Goal: Communication & Community: Ask a question

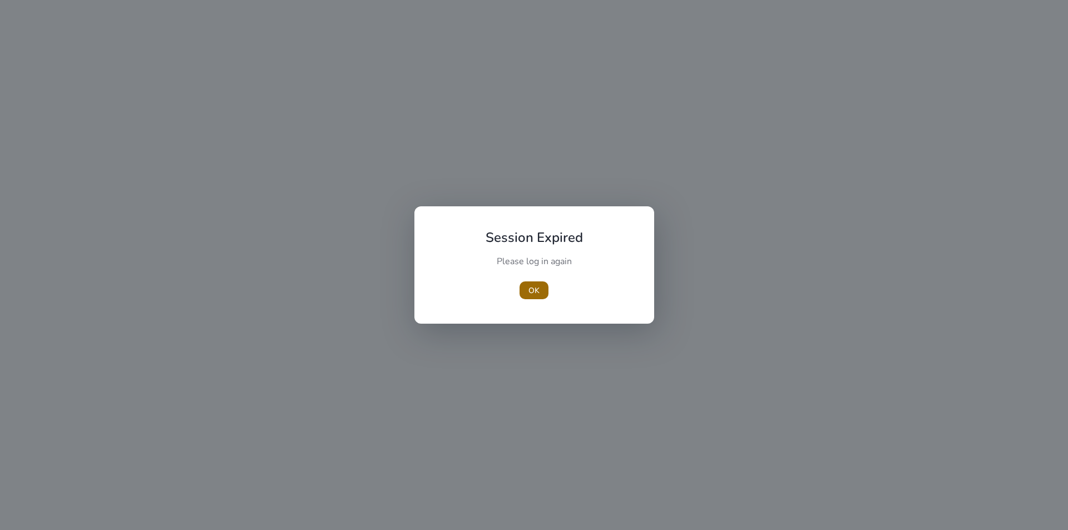
click at [540, 300] on span "button" at bounding box center [534, 290] width 29 height 27
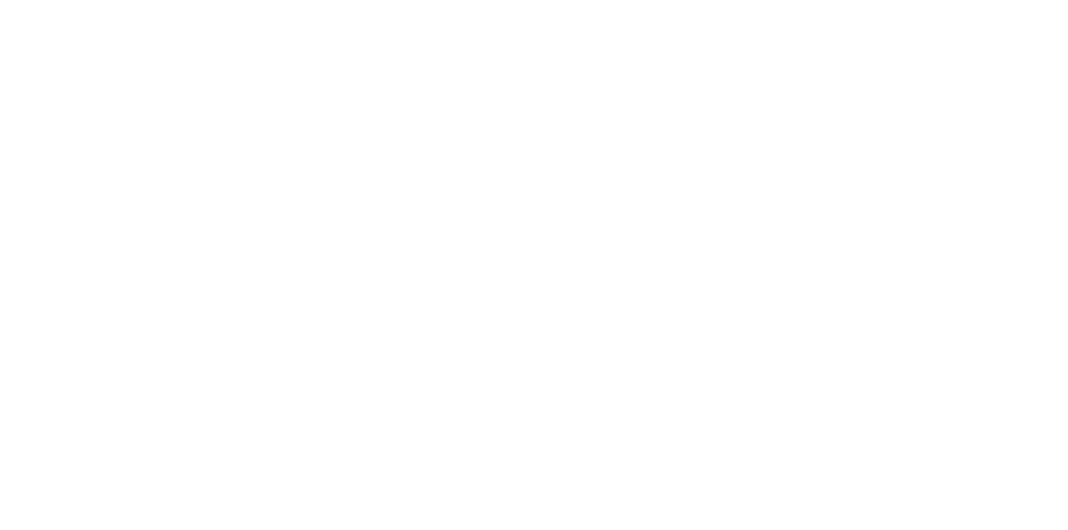
click at [536, 297] on body "Session Expired Please log in again [GEOGRAPHIC_DATA]" at bounding box center [534, 265] width 1068 height 530
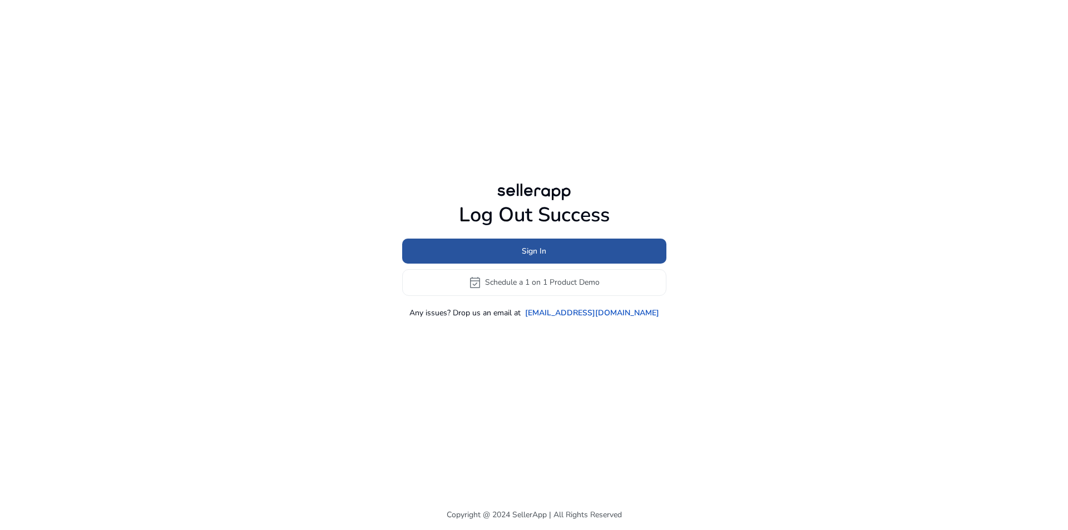
click at [525, 245] on span "Sign In" at bounding box center [534, 251] width 24 height 12
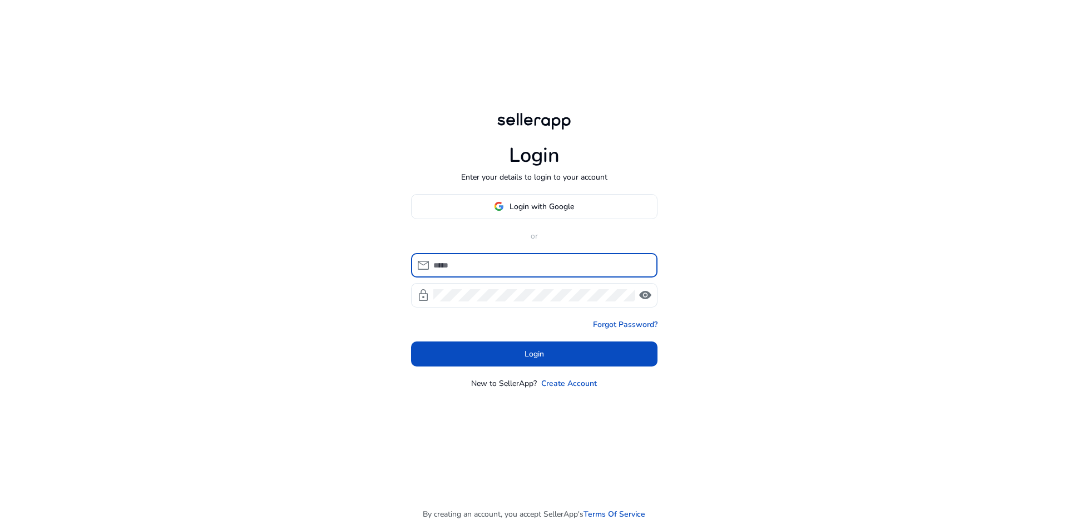
type input "**********"
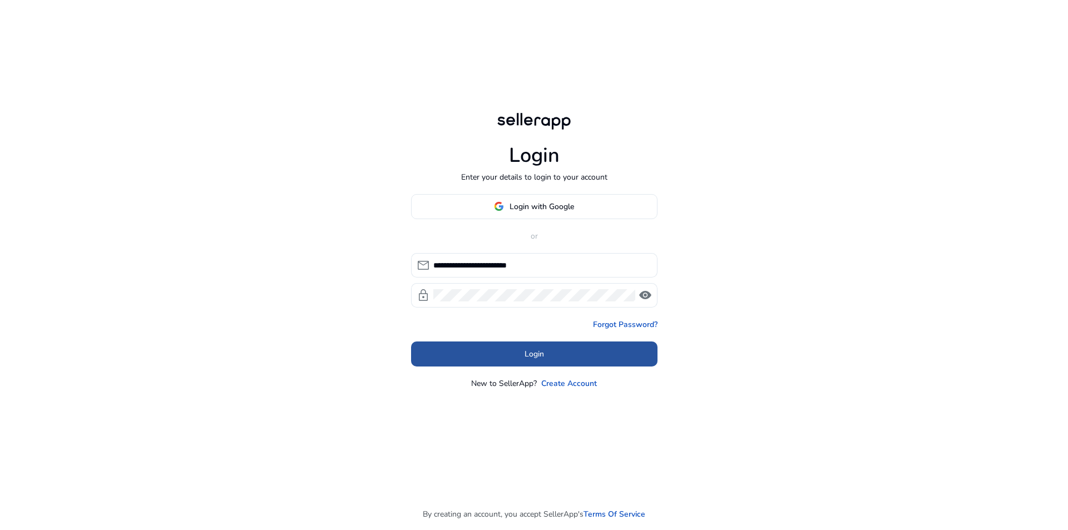
click at [510, 349] on span at bounding box center [534, 354] width 247 height 27
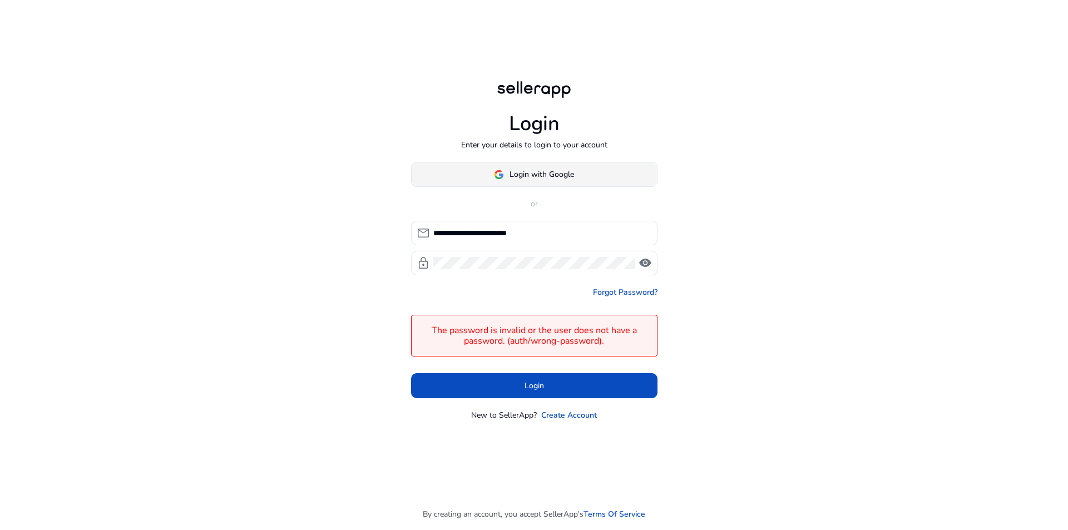
click at [581, 176] on span at bounding box center [534, 174] width 245 height 27
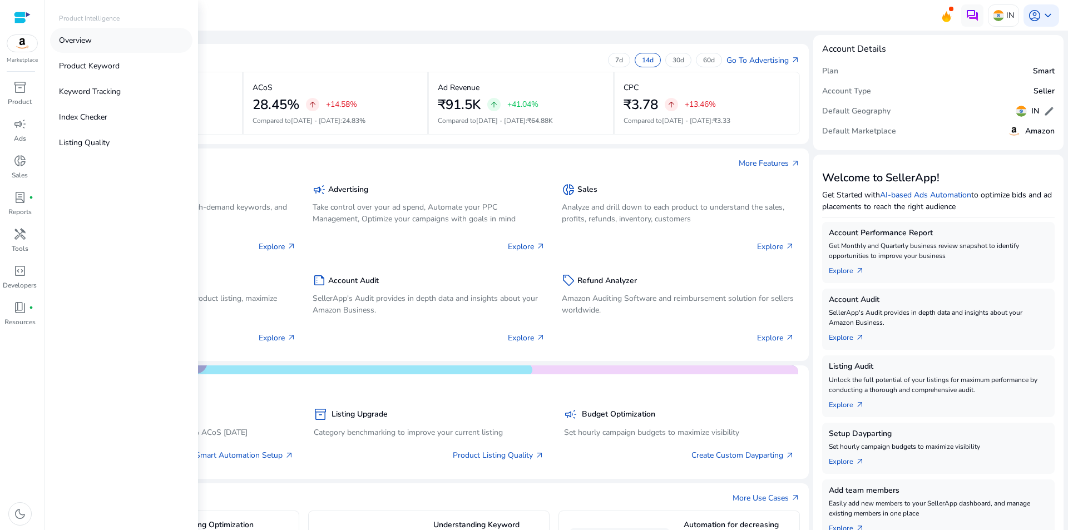
click at [90, 40] on p "Overview" at bounding box center [75, 41] width 33 height 12
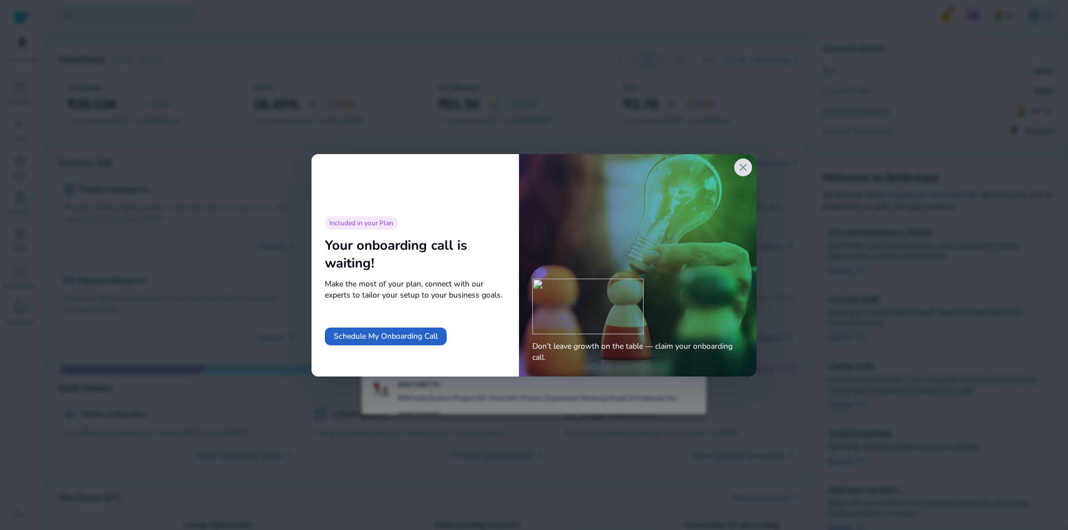
click at [747, 174] on span "close" at bounding box center [743, 167] width 13 height 13
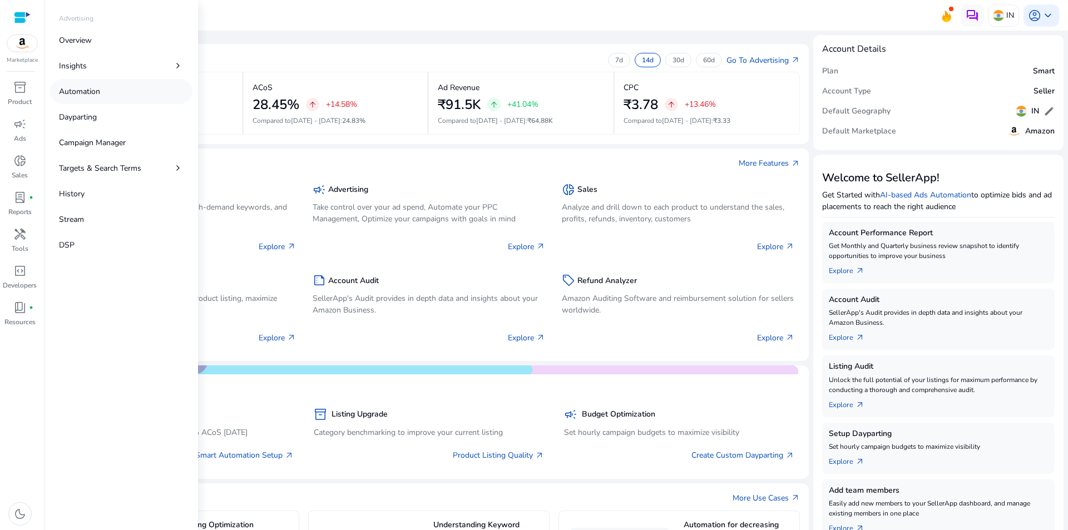
click at [70, 91] on p "Automation" at bounding box center [79, 92] width 41 height 12
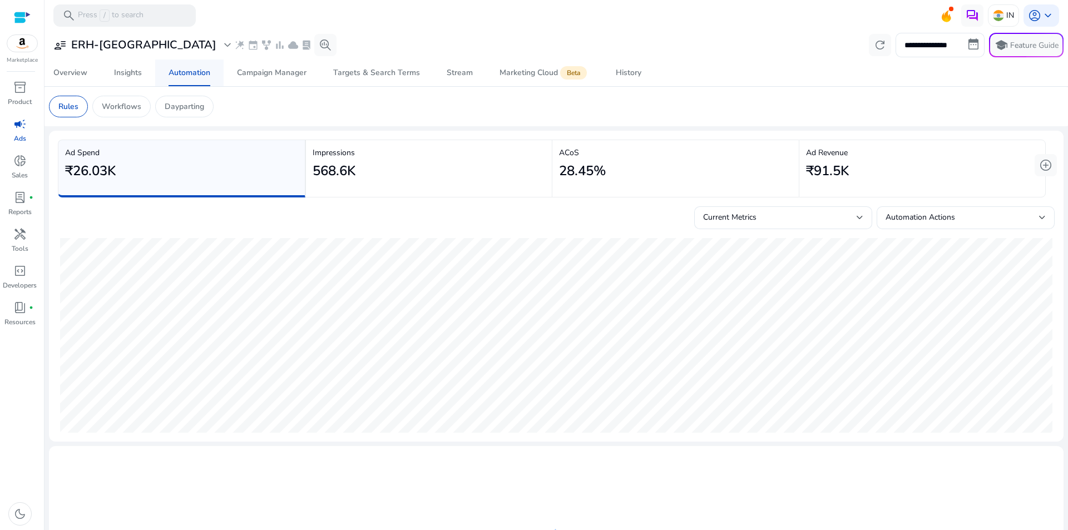
click at [184, 77] on div "Automation" at bounding box center [190, 73] width 42 height 8
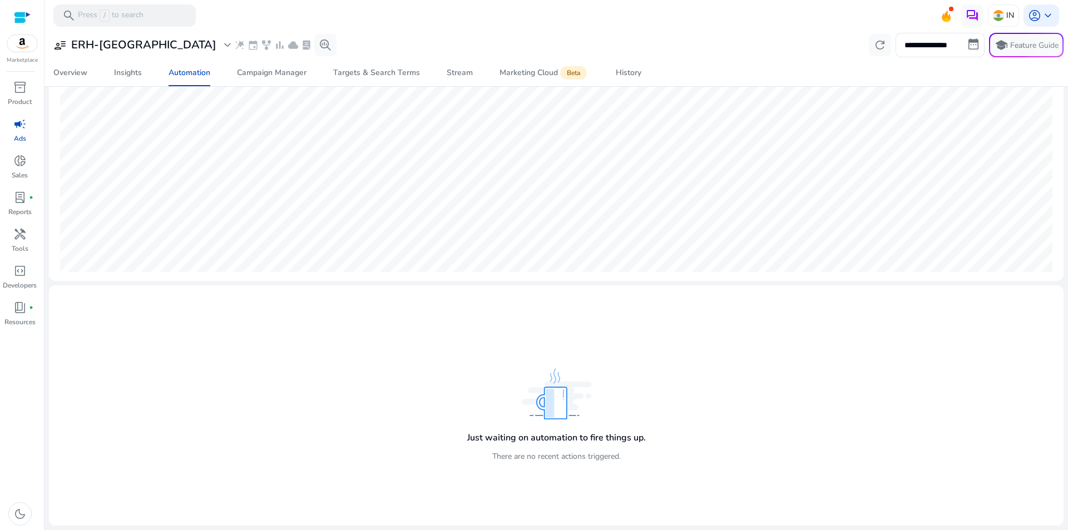
click at [510, 442] on h4 "Just waiting on automation to fire things up." at bounding box center [556, 438] width 179 height 11
click at [498, 460] on p "There are no recent actions triggered." at bounding box center [557, 457] width 129 height 12
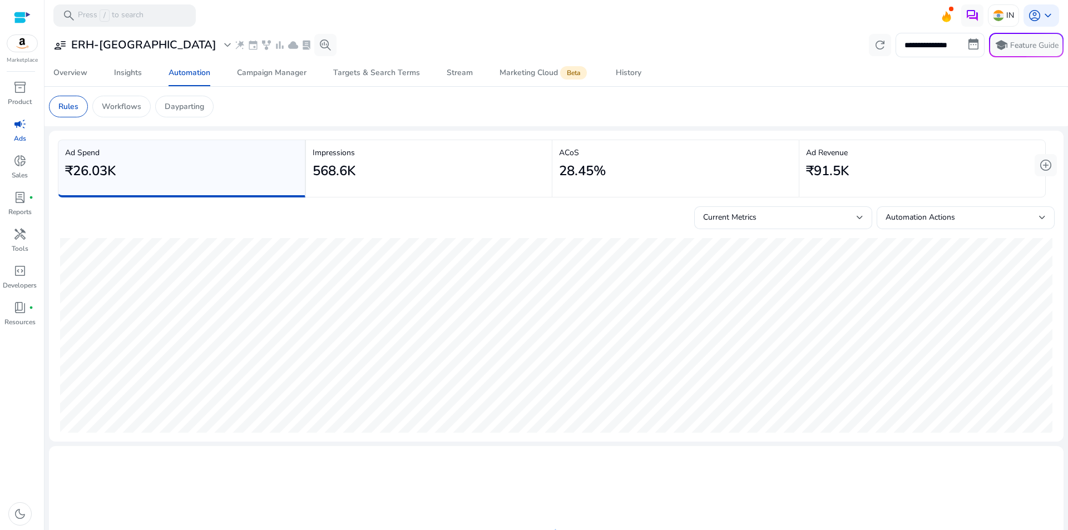
click at [318, 104] on app-sa-custom-tab "Rules Workflows Dayparting" at bounding box center [556, 107] width 1015 height 22
click at [346, 75] on div "Targets & Search Terms" at bounding box center [376, 73] width 87 height 8
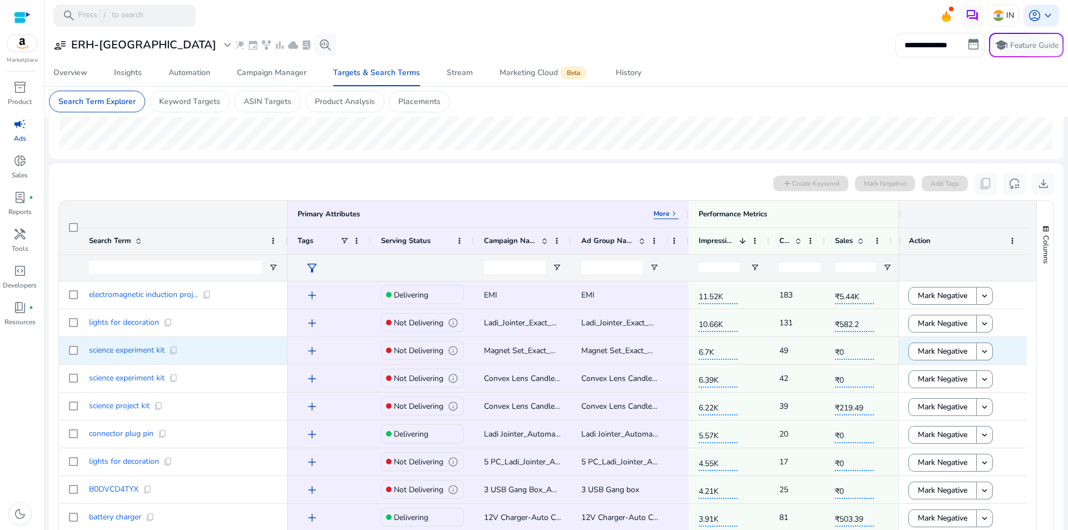
scroll to position [334, 0]
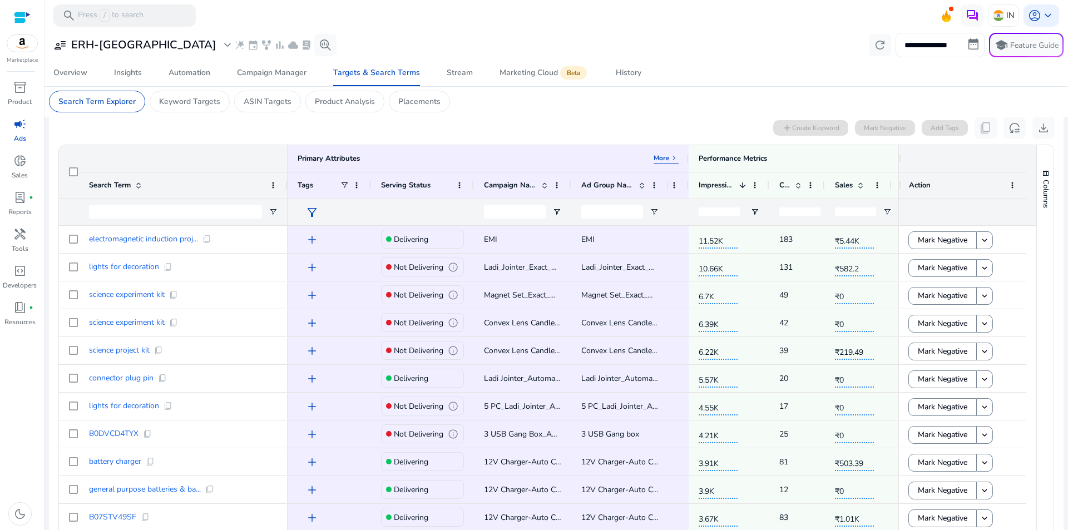
click at [939, 52] on input "**********" at bounding box center [940, 45] width 89 height 24
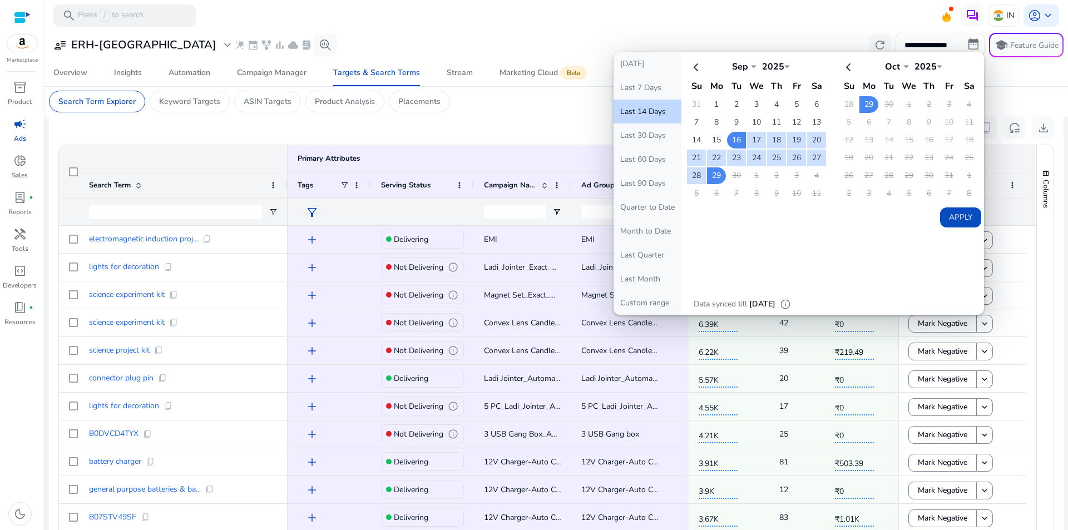
click at [729, 178] on td "30" at bounding box center [736, 176] width 19 height 17
click at [655, 42] on div "**********" at bounding box center [556, 45] width 1015 height 24
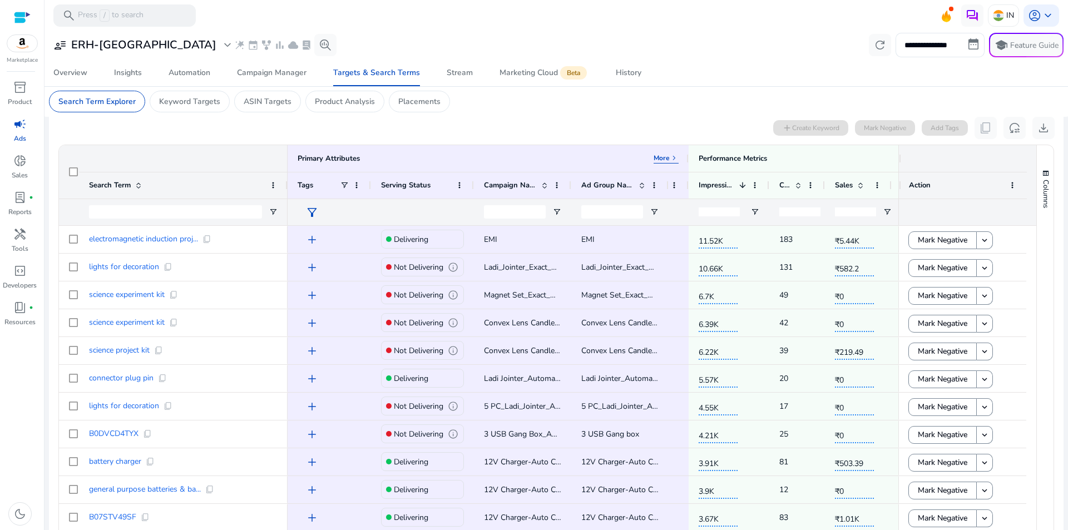
drag, startPoint x: 496, startPoint y: 112, endPoint x: 696, endPoint y: 8, distance: 225.5
click at [496, 112] on mat-card "Search Term Explorer Keyword Targets ASIN Targets Product Analysis Placements" at bounding box center [556, 101] width 1033 height 31
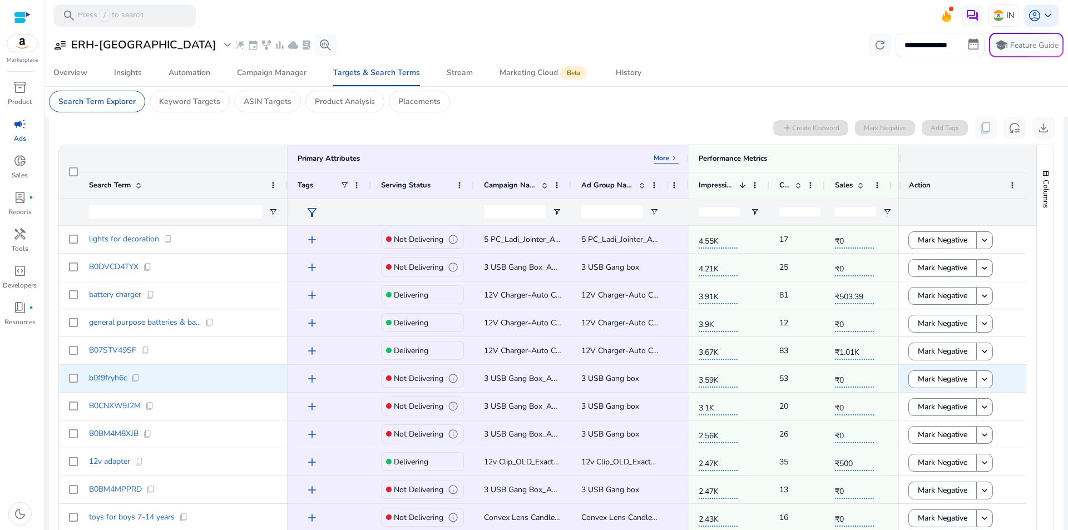
scroll to position [0, 0]
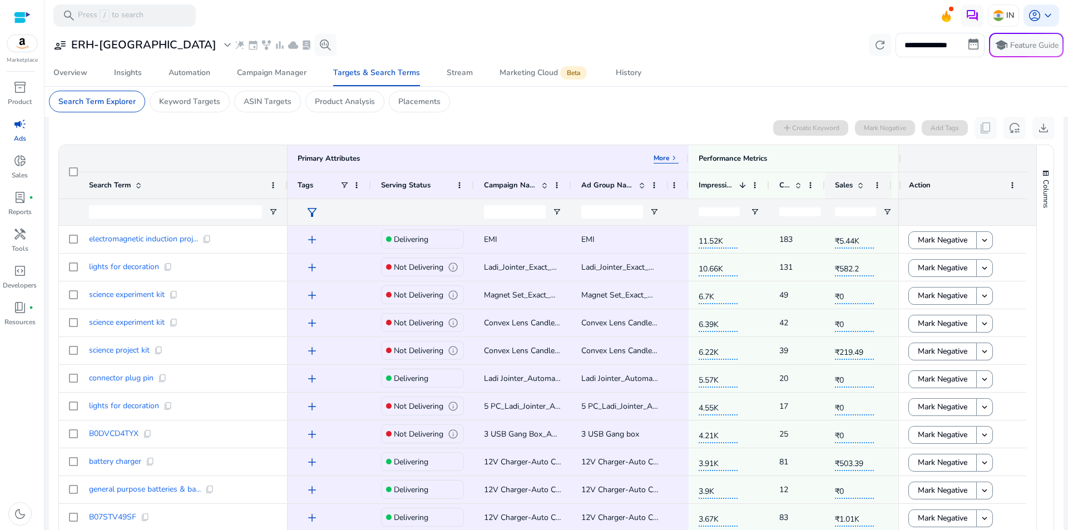
click at [843, 187] on span "Sales" at bounding box center [844, 185] width 18 height 10
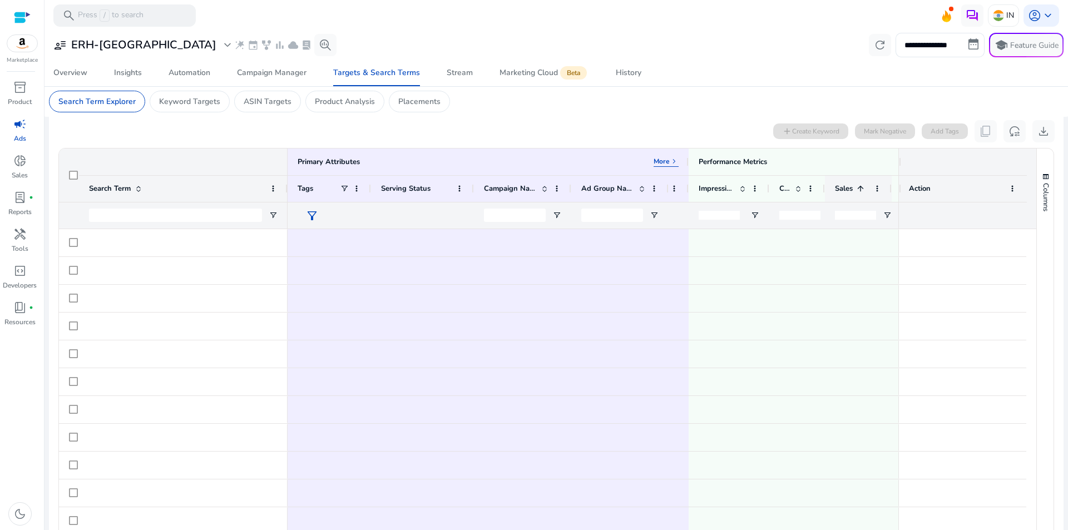
scroll to position [334, 0]
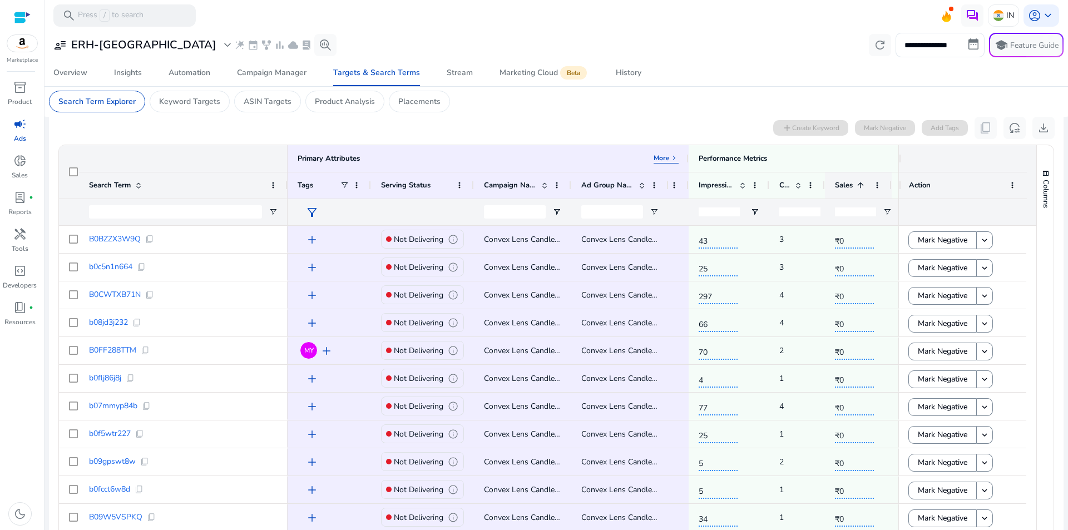
click at [843, 187] on span "Sales" at bounding box center [844, 185] width 18 height 10
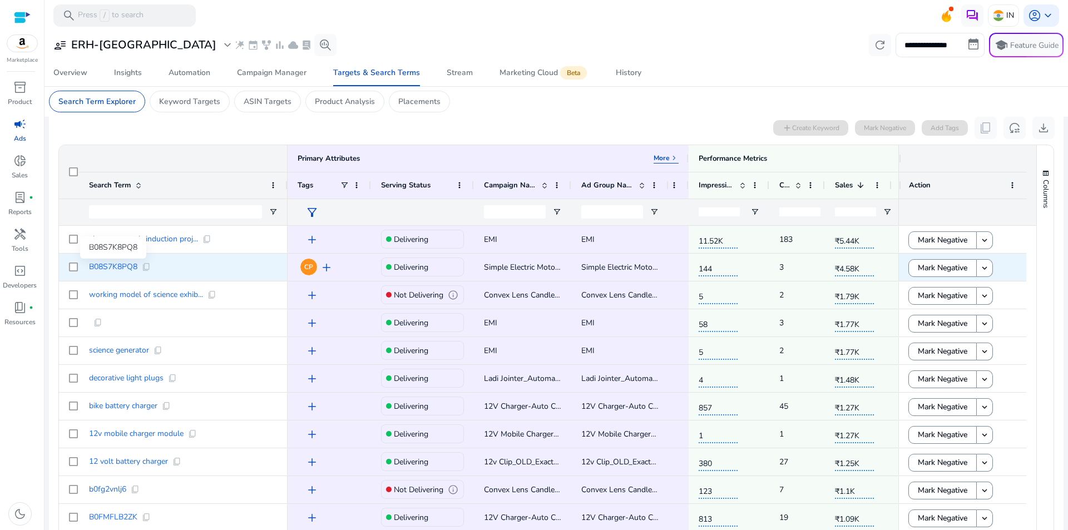
click at [121, 265] on span "B08S7K8PQ8" at bounding box center [113, 267] width 48 height 8
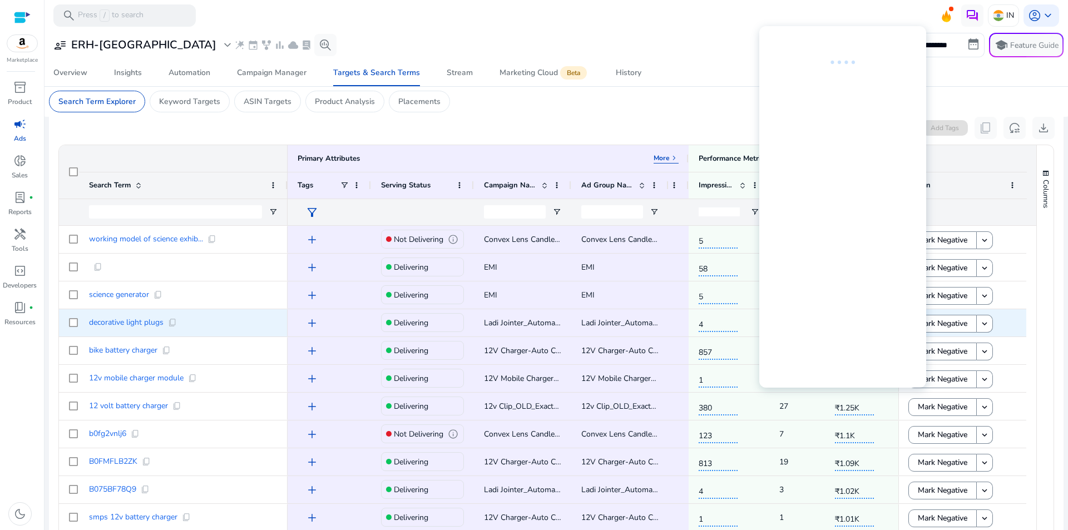
scroll to position [56, 0]
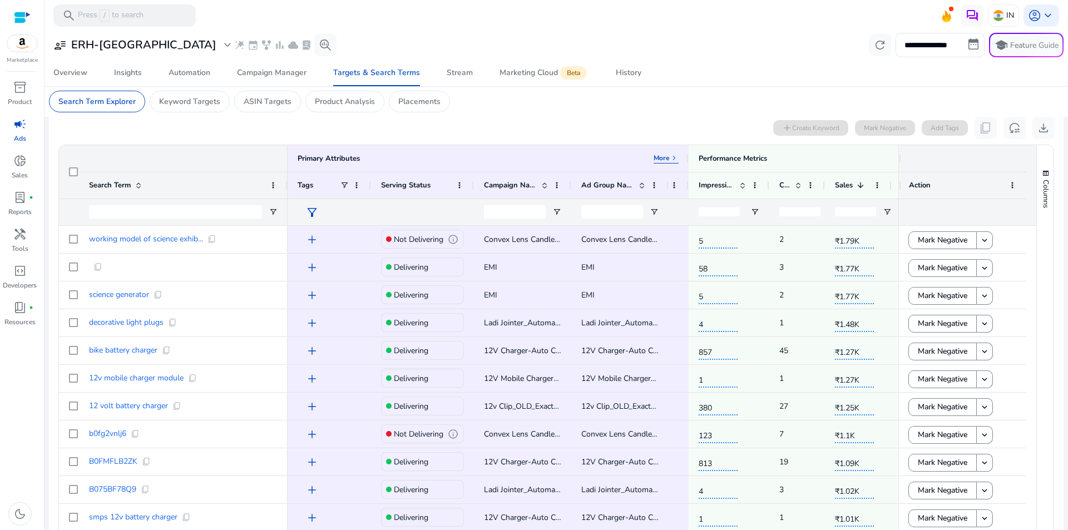
click at [653, 124] on div "0 search terms selected add Create Keyword Mark Negative Add Tags content_copy …" at bounding box center [556, 128] width 997 height 22
click at [194, 75] on div "Automation" at bounding box center [190, 73] width 42 height 8
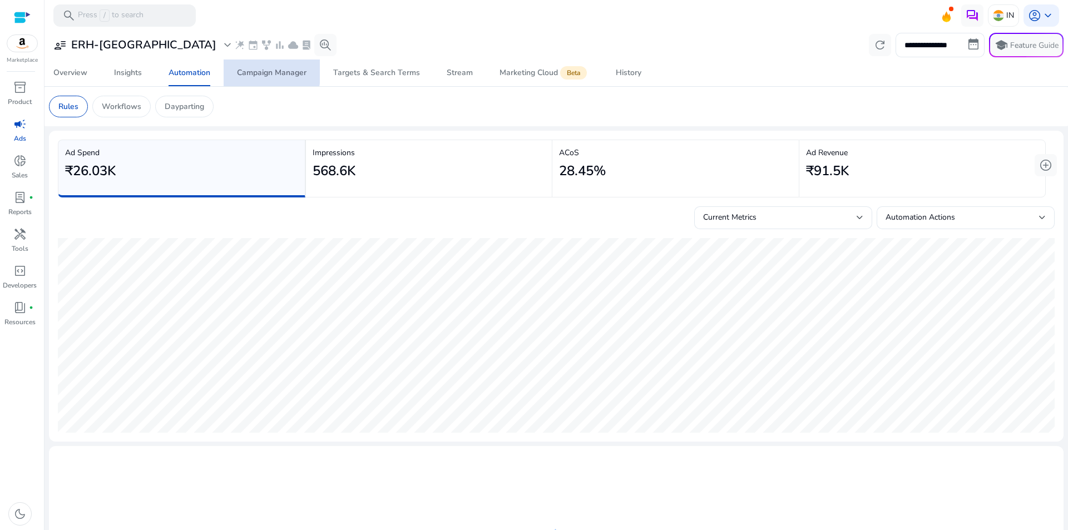
click at [249, 71] on div "Campaign Manager" at bounding box center [272, 73] width 70 height 8
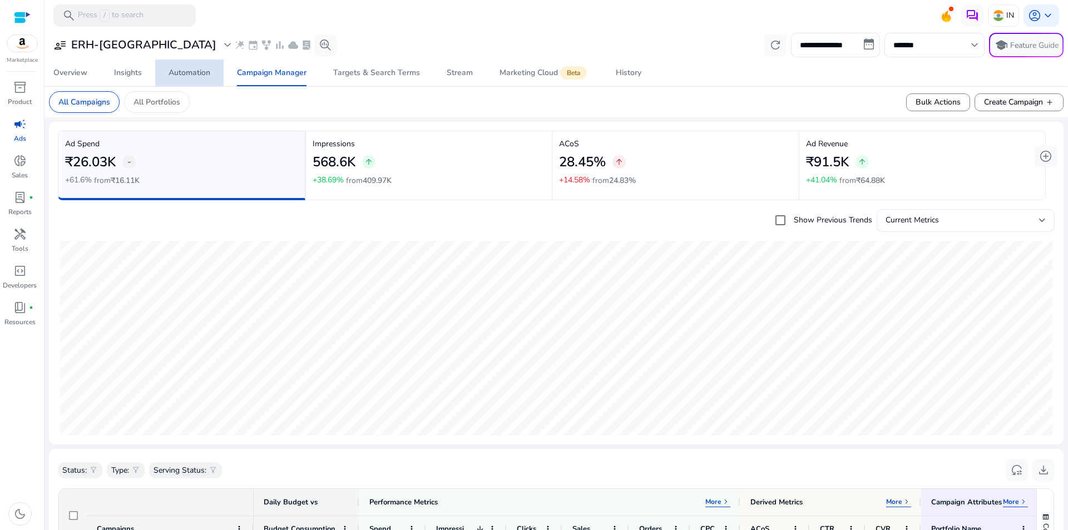
click at [204, 77] on div "Automation" at bounding box center [190, 73] width 42 height 8
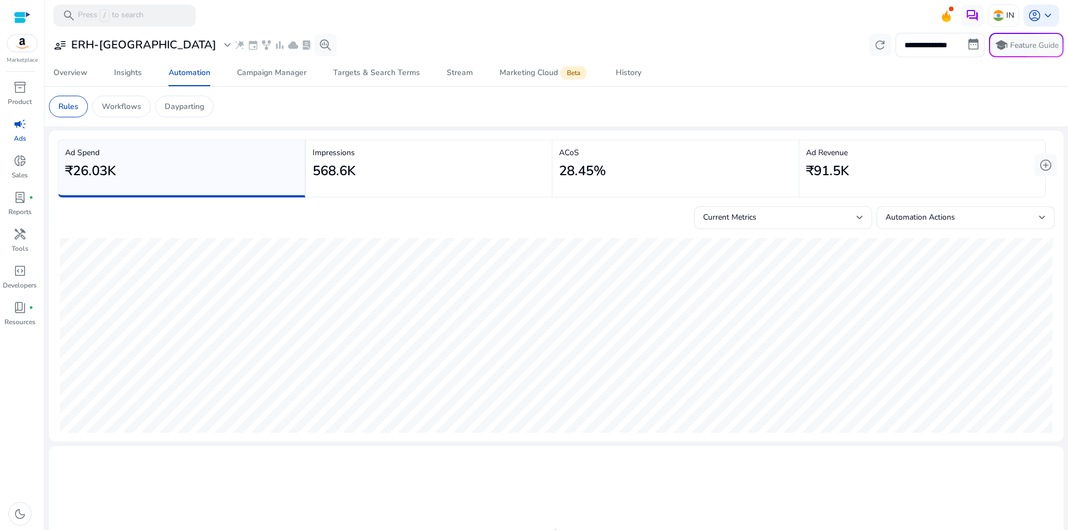
click at [126, 120] on mat-card "Rules Workflows Dayparting" at bounding box center [556, 107] width 1033 height 40
click at [126, 119] on mat-card "Rules Workflows Dayparting" at bounding box center [556, 107] width 1033 height 40
click at [124, 109] on p "Workflows" at bounding box center [122, 107] width 40 height 12
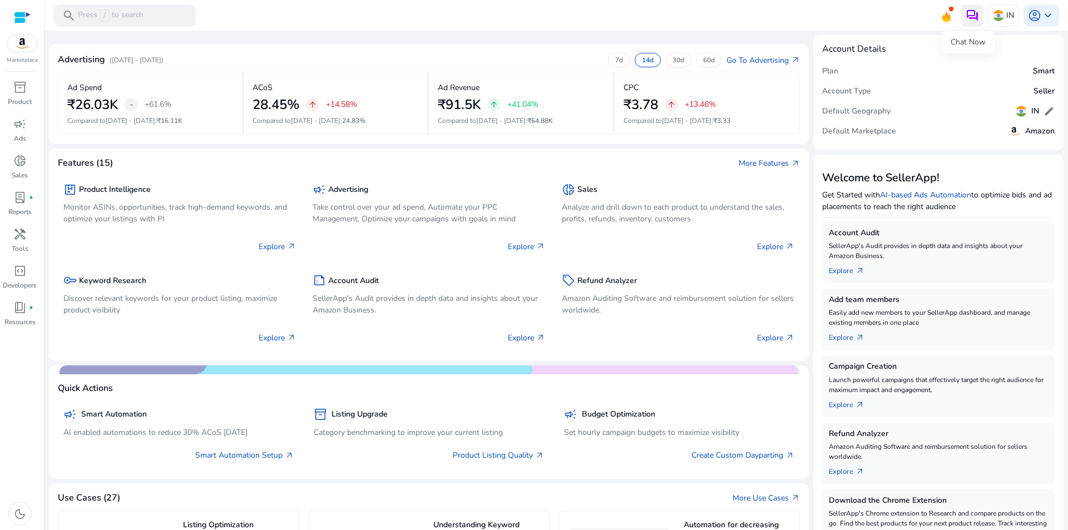
click at [968, 19] on img at bounding box center [972, 15] width 13 height 13
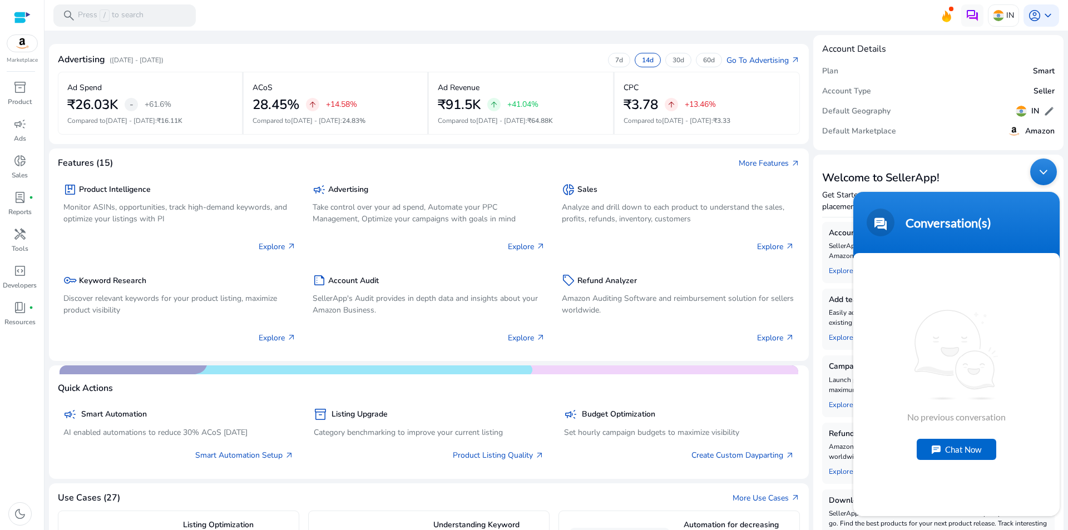
click at [948, 447] on div "Chat Now" at bounding box center [957, 449] width 80 height 21
click at [913, 470] on textarea "Type your message and hit 'Enter'" at bounding box center [957, 476] width 206 height 39
type textarea "**"
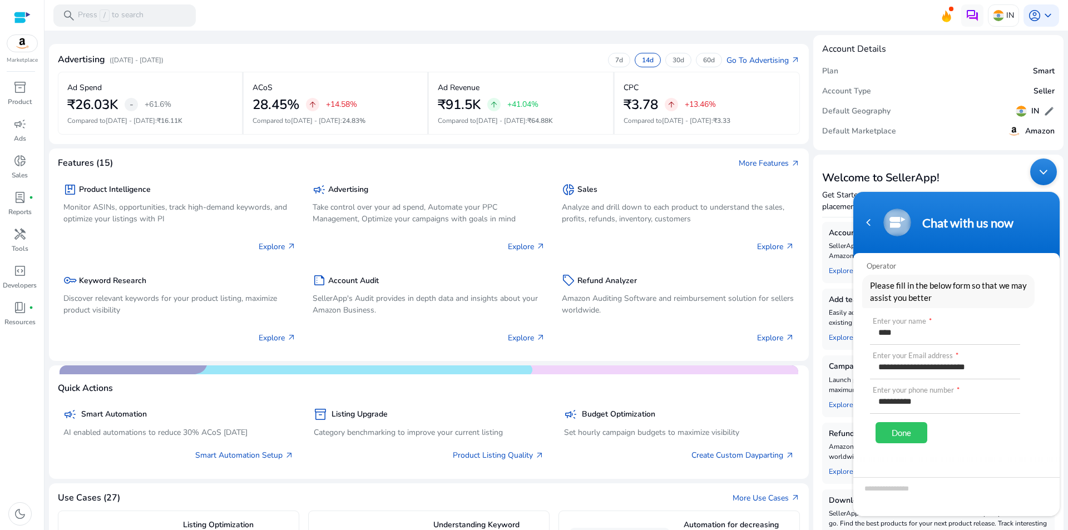
click at [925, 438] on div "Done" at bounding box center [902, 432] width 52 height 21
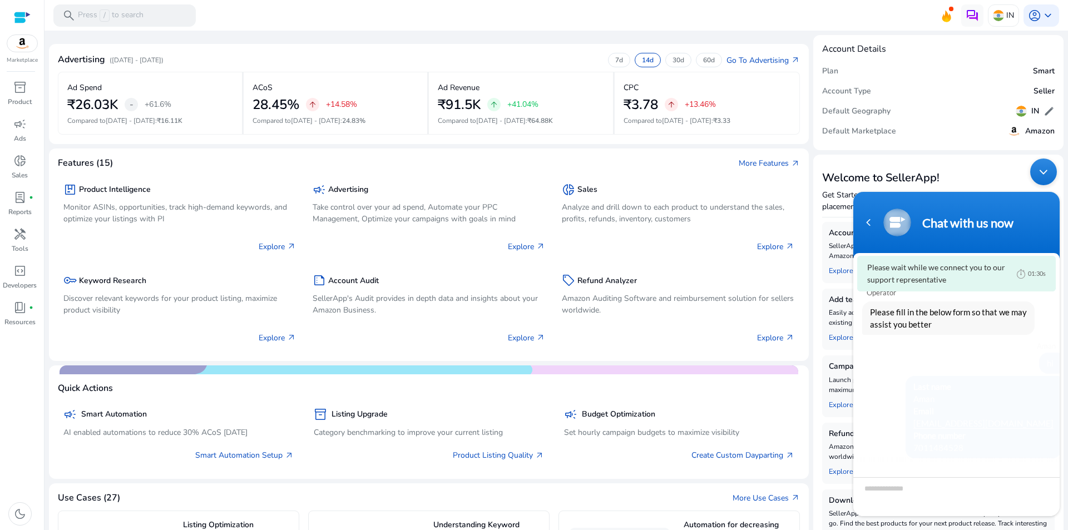
scroll to position [24, 0]
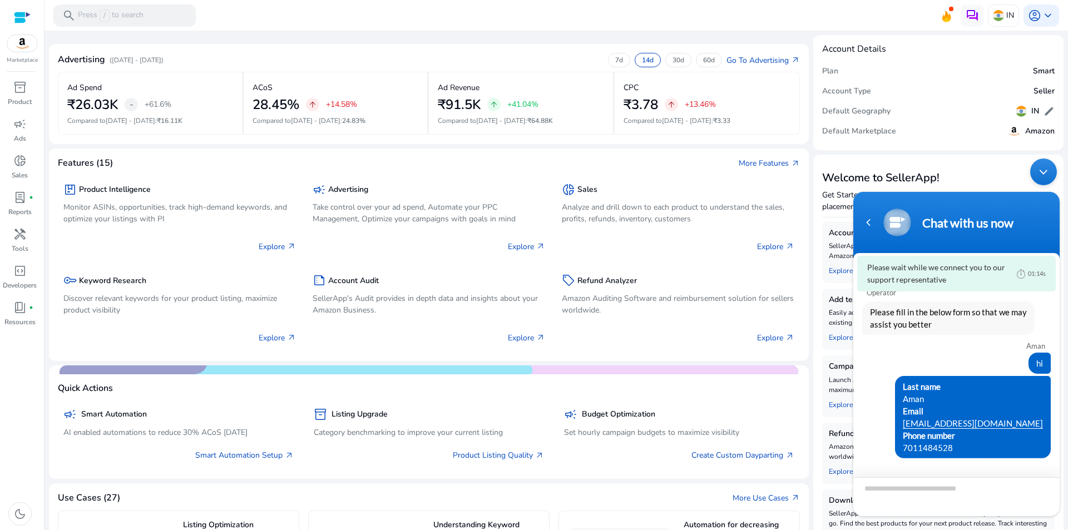
click at [912, 485] on textarea "Type your message and hit 'Enter'" at bounding box center [957, 496] width 206 height 39
type textarea "**"
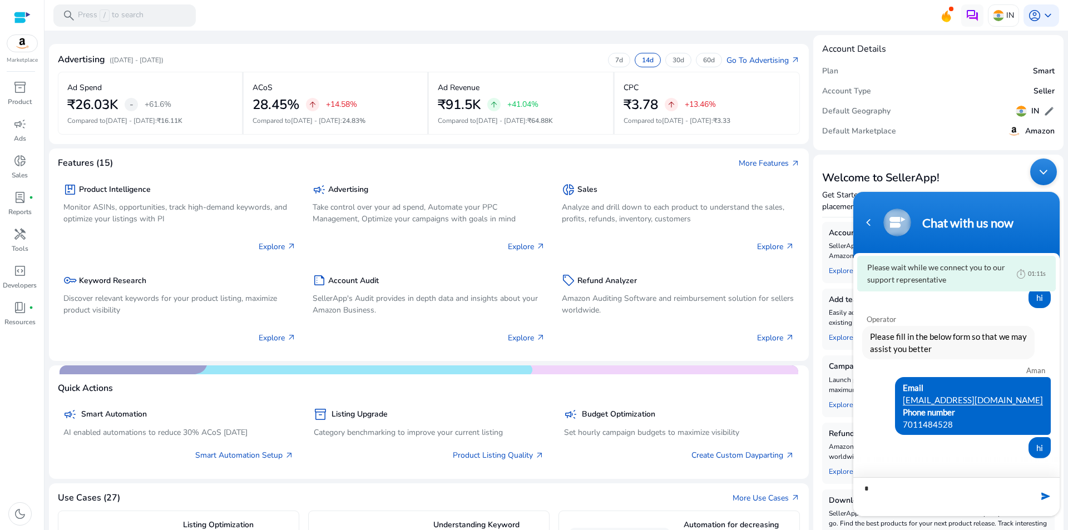
scroll to position [0, 0]
type textarea "**********"
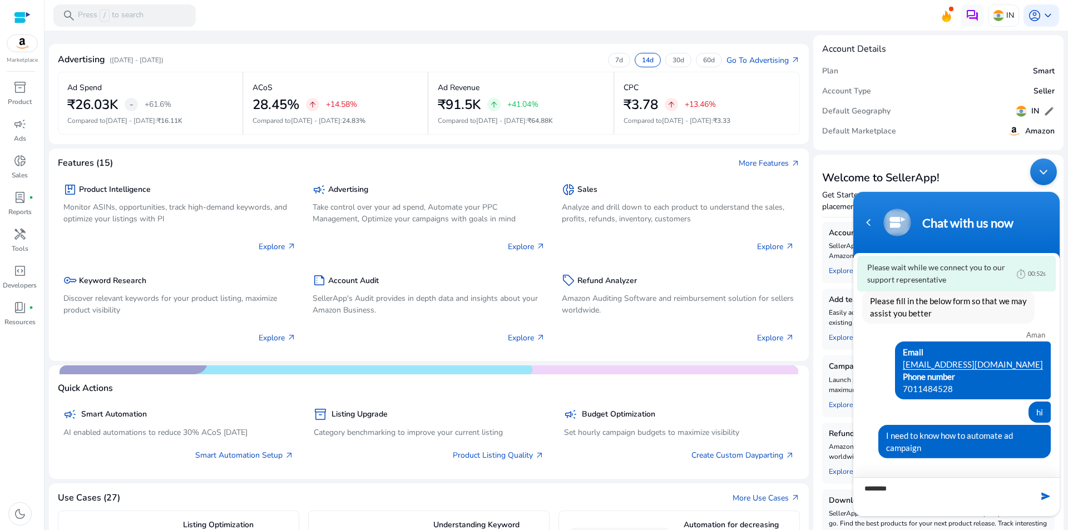
type textarea "********"
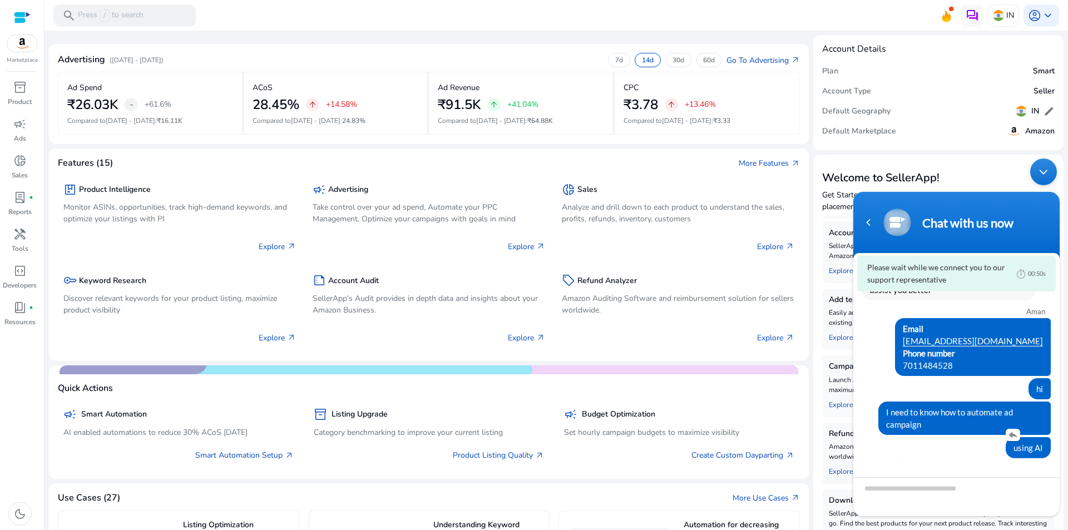
click at [913, 446] on div "using AI" at bounding box center [957, 447] width 189 height 21
click at [895, 333] on div "Email amazon.aman.2022@gmail.com Phone number 7011484528" at bounding box center [957, 347] width 189 height 58
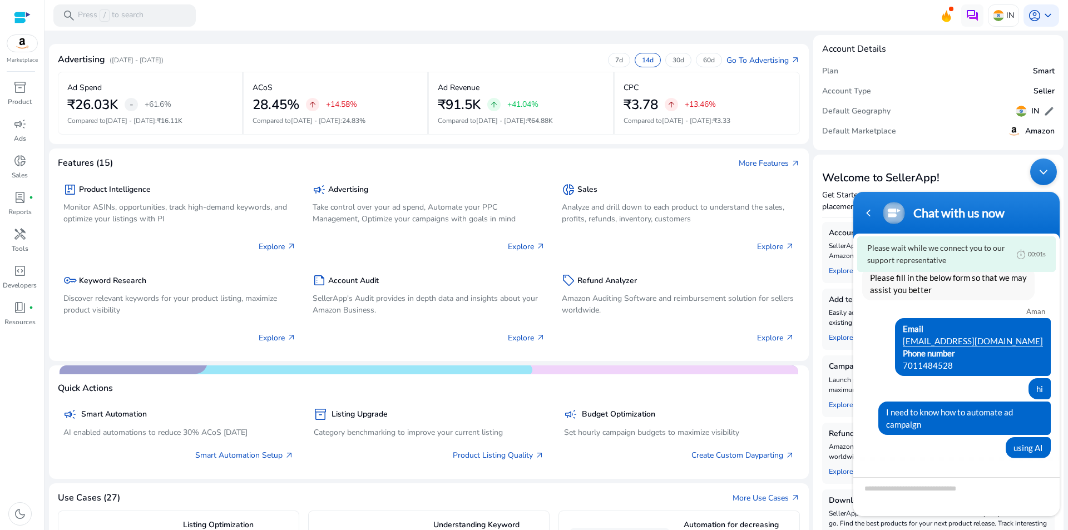
scroll to position [35, 0]
click at [18, 51] on img at bounding box center [22, 43] width 30 height 17
click at [22, 17] on div at bounding box center [22, 17] width 17 height 13
click at [1036, 19] on span "account_circle" at bounding box center [1034, 15] width 13 height 13
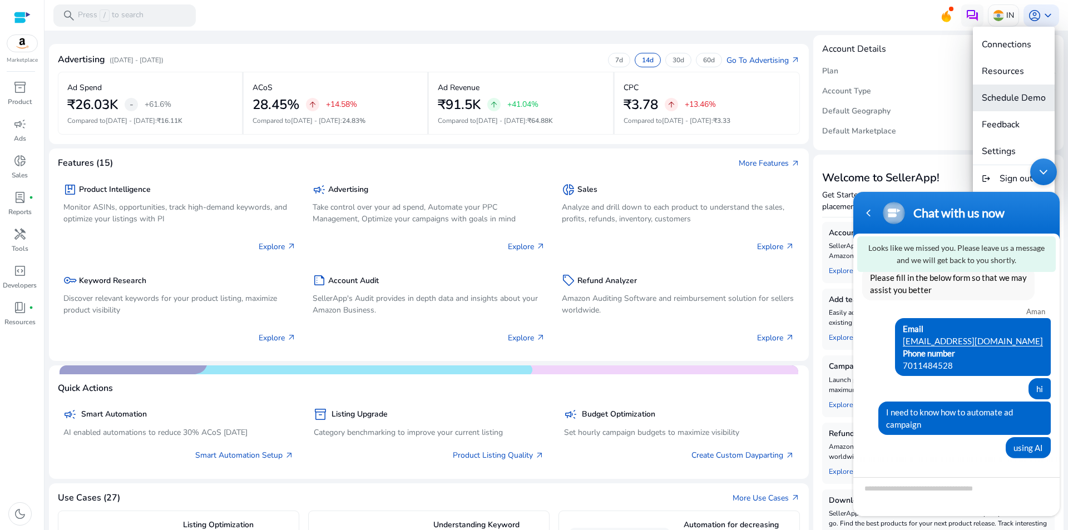
click at [996, 95] on span "Schedule Demo" at bounding box center [1014, 98] width 64 height 12
